Goal: Transaction & Acquisition: Purchase product/service

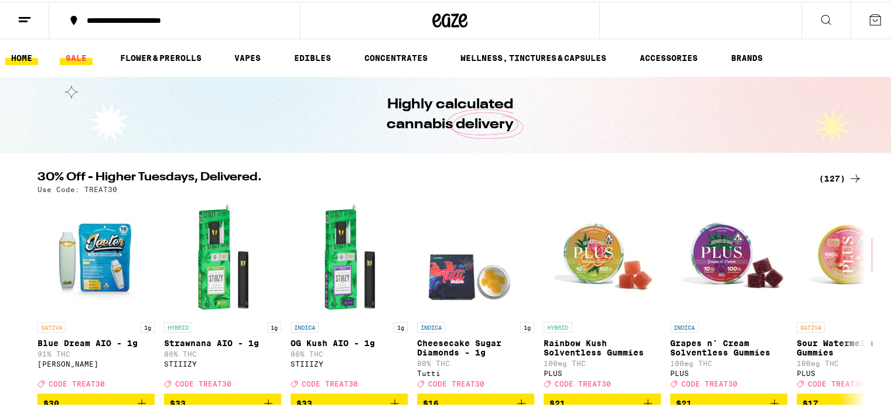
click at [80, 51] on link "SALE" at bounding box center [76, 56] width 33 height 14
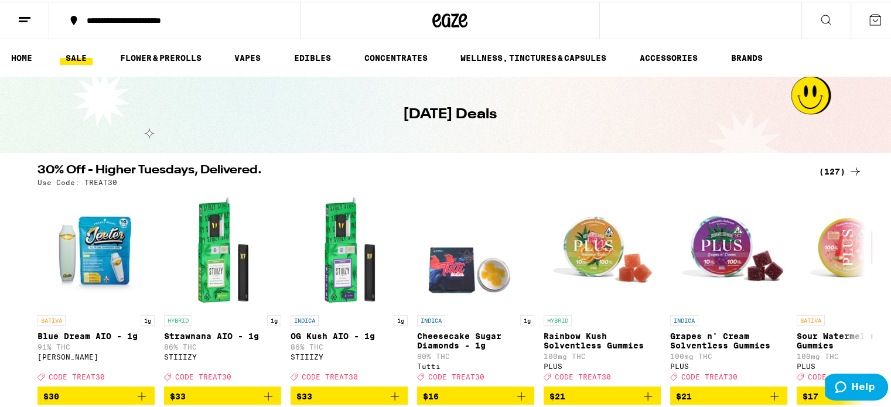
click at [830, 167] on div "(127)" at bounding box center [840, 170] width 43 height 14
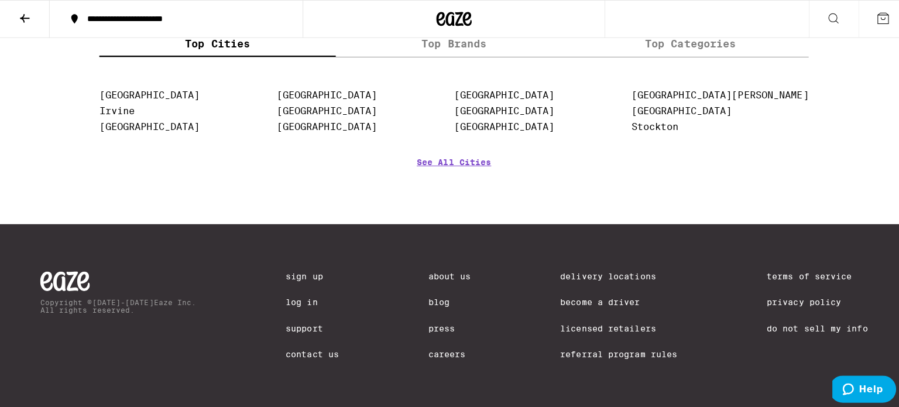
scroll to position [6163, 0]
